Goal: Obtain resource: Download file/media

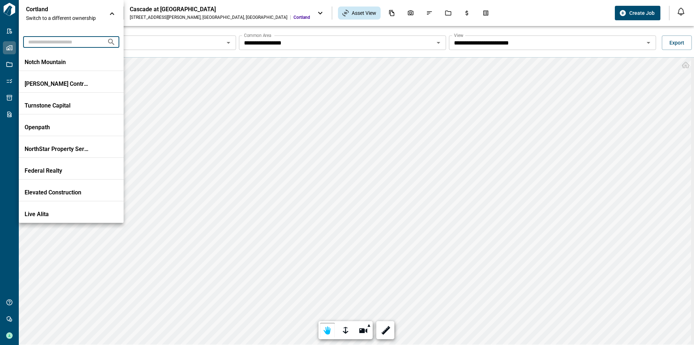
click at [76, 40] on input "text" at bounding box center [62, 41] width 78 height 13
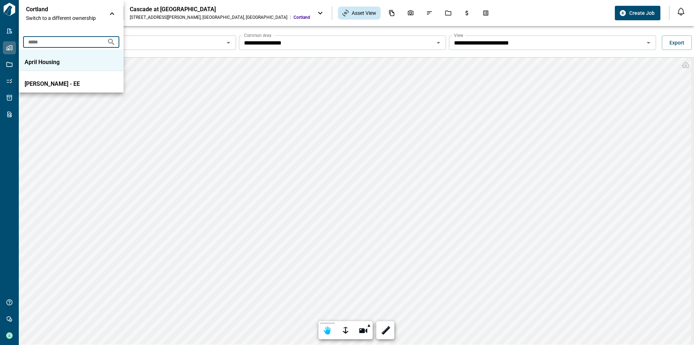
type input "*****"
click at [64, 59] on p "April Housing" at bounding box center [57, 62] width 65 height 7
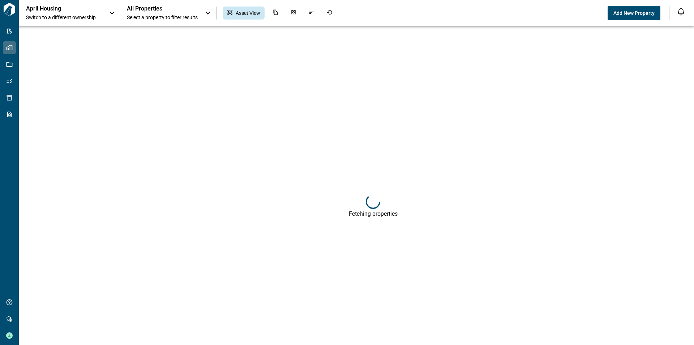
click at [152, 13] on div "All Properties Select a property to filter results" at bounding box center [162, 13] width 71 height 16
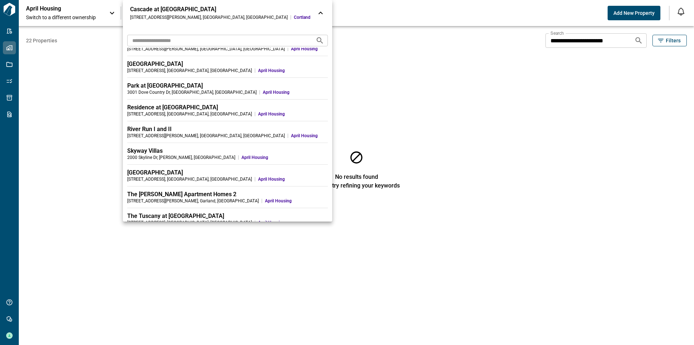
scroll to position [159, 0]
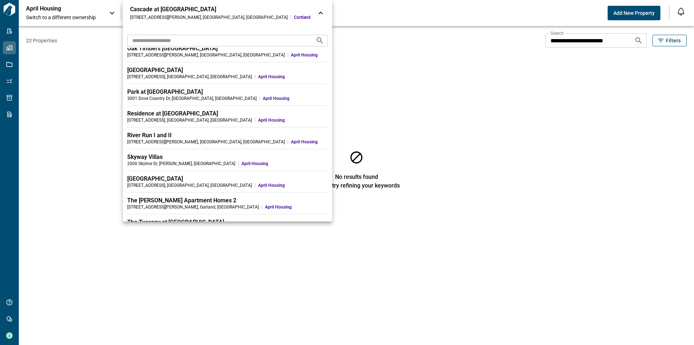
click at [630, 43] on div at bounding box center [347, 172] width 694 height 345
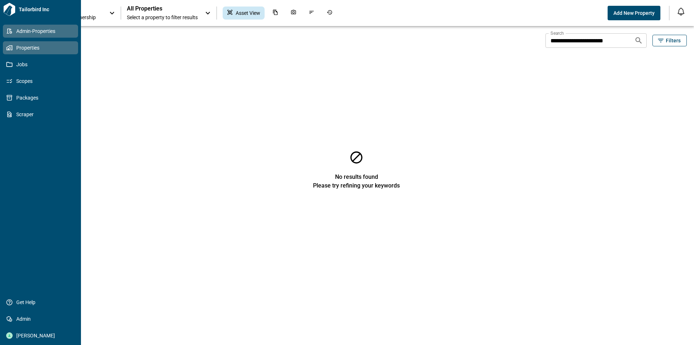
click at [36, 34] on span "Admin-Properties" at bounding box center [42, 30] width 59 height 7
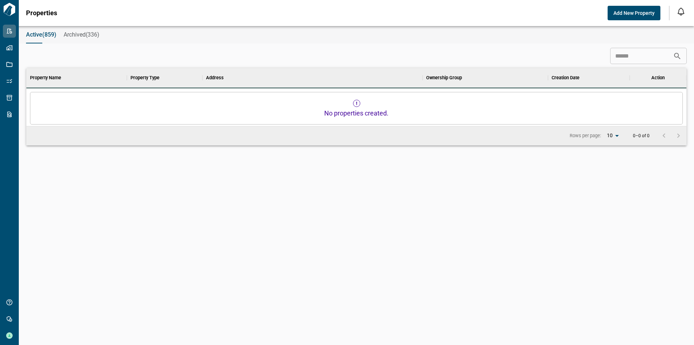
scroll to position [203, 657]
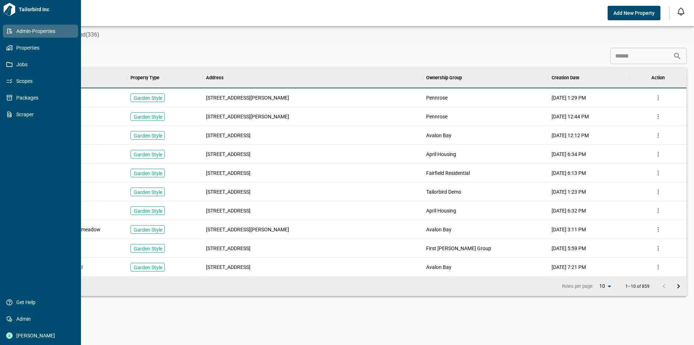
drag, startPoint x: 33, startPoint y: 51, endPoint x: 79, endPoint y: 48, distance: 45.7
click at [33, 51] on span "Properties" at bounding box center [42, 47] width 59 height 7
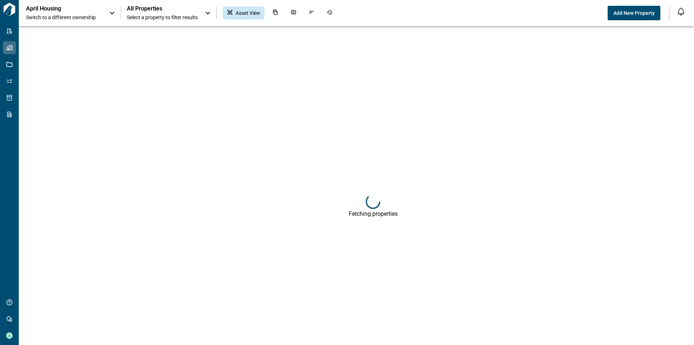
click at [87, 9] on p "April Housing" at bounding box center [58, 8] width 65 height 7
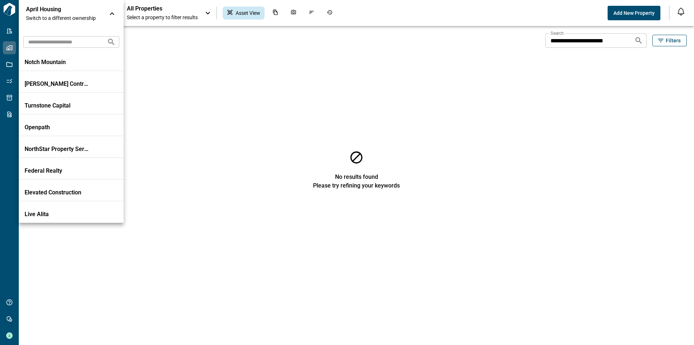
click at [164, 19] on div at bounding box center [347, 172] width 694 height 345
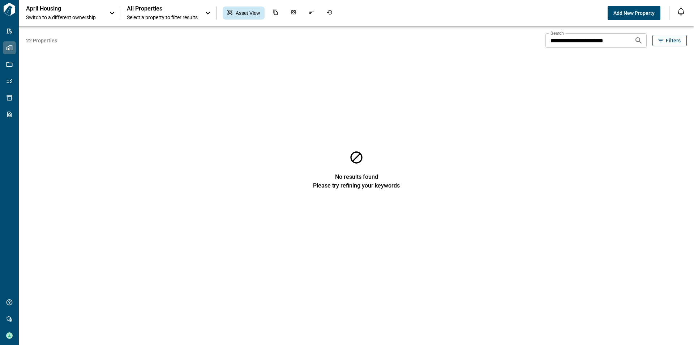
click at [162, 15] on span "Select a property to filter results" at bounding box center [162, 17] width 71 height 7
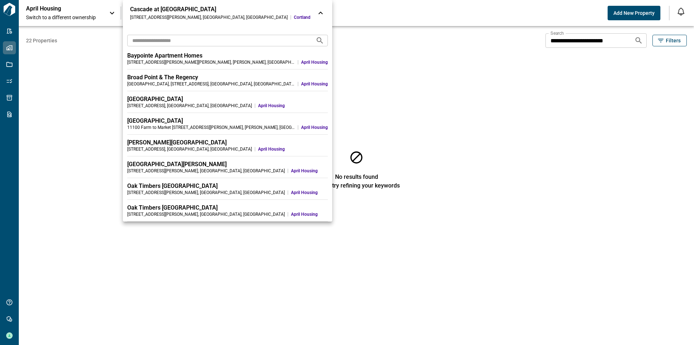
click at [161, 37] on input "text" at bounding box center [218, 40] width 183 height 13
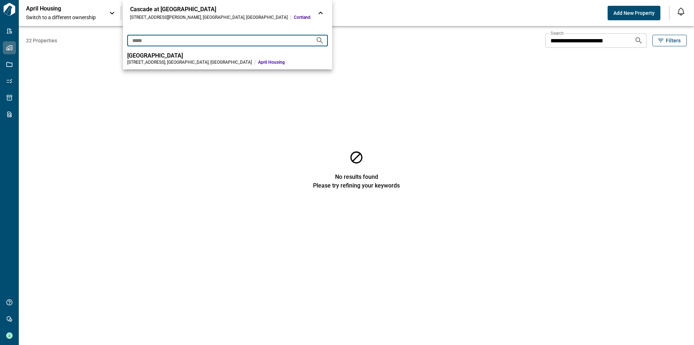
type input "*****"
click at [163, 54] on div "[GEOGRAPHIC_DATA]" at bounding box center [227, 55] width 201 height 7
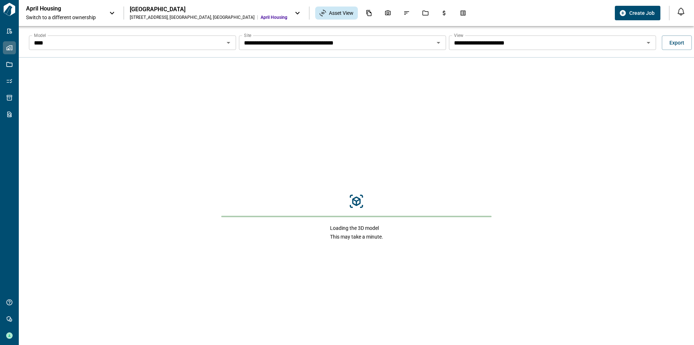
click at [204, 44] on input "****" at bounding box center [126, 43] width 191 height 10
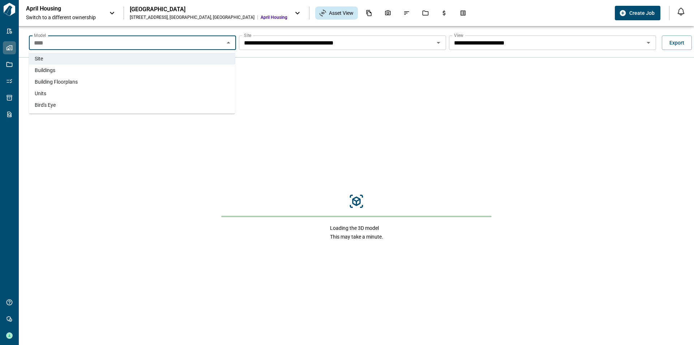
click at [115, 90] on li "Units" at bounding box center [132, 94] width 206 height 12
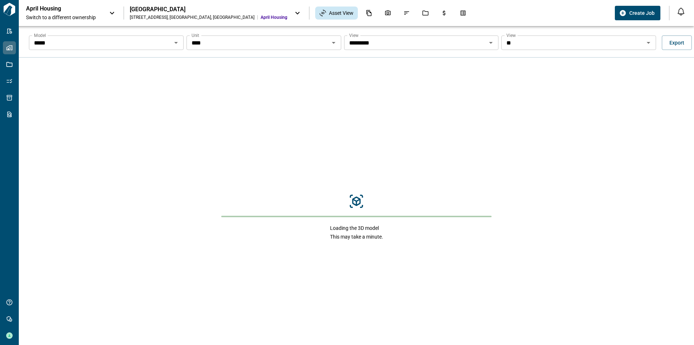
click at [262, 46] on input "****" at bounding box center [258, 43] width 138 height 10
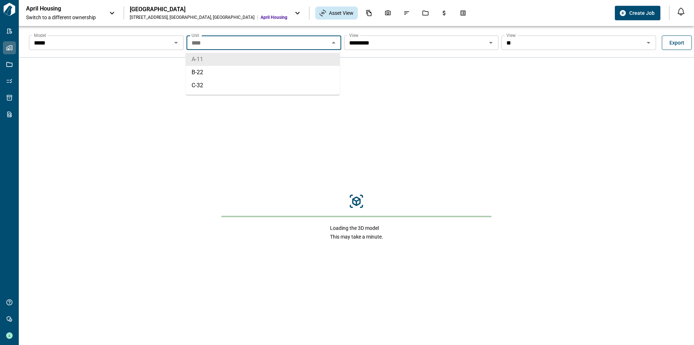
click at [675, 44] on span "Export" at bounding box center [677, 42] width 15 height 7
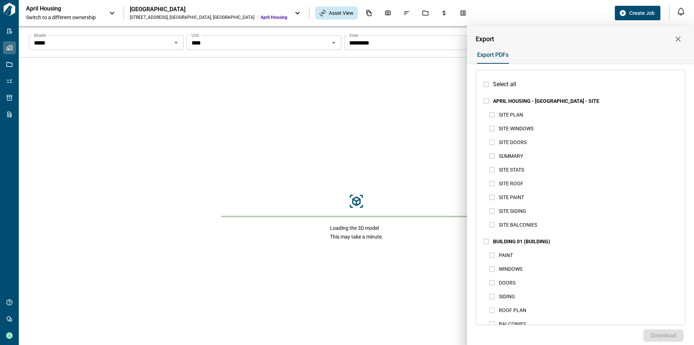
click at [502, 82] on span "Select all" at bounding box center [504, 84] width 23 height 9
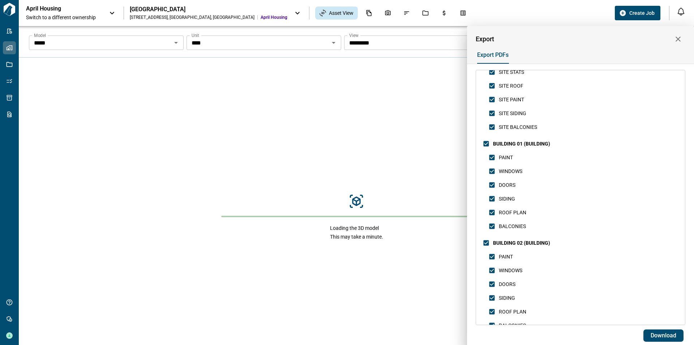
scroll to position [145, 0]
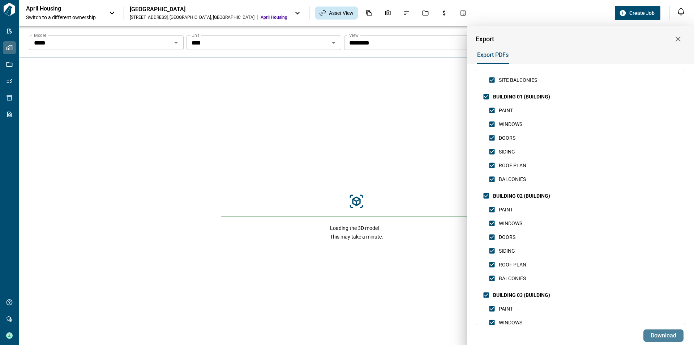
click at [660, 333] on span "Download" at bounding box center [664, 335] width 26 height 7
click at [371, 68] on div at bounding box center [347, 172] width 694 height 345
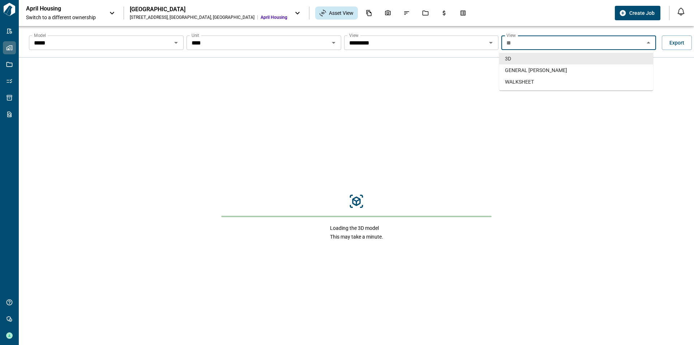
click at [530, 47] on input "**" at bounding box center [573, 43] width 138 height 10
click at [527, 77] on li "WALKSHEET" at bounding box center [576, 82] width 154 height 12
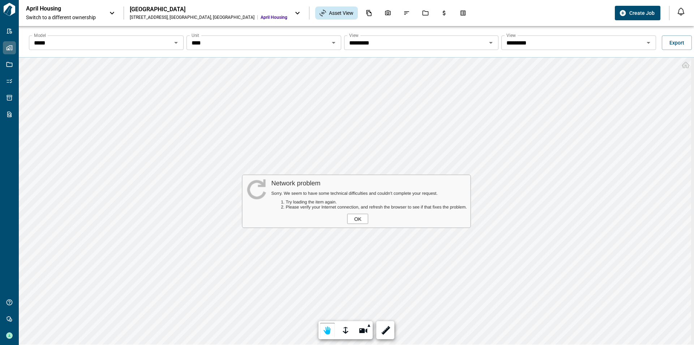
click at [360, 217] on div "OK" at bounding box center [358, 218] width 21 height 10
click at [359, 219] on div "OK" at bounding box center [358, 218] width 21 height 10
click at [670, 42] on span "Export" at bounding box center [677, 42] width 15 height 7
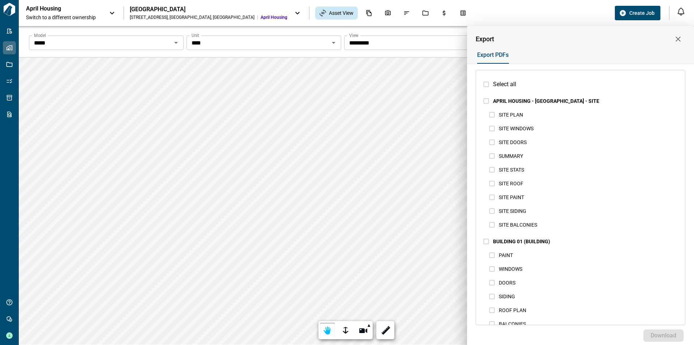
click at [678, 38] on icon "button" at bounding box center [678, 39] width 5 height 5
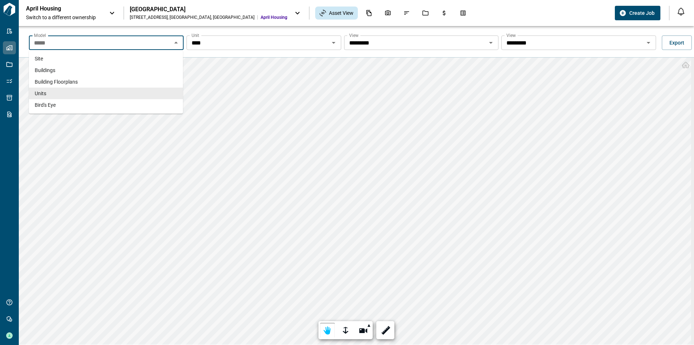
click at [100, 39] on input "*****" at bounding box center [100, 43] width 138 height 10
